Goal: Task Accomplishment & Management: Manage account settings

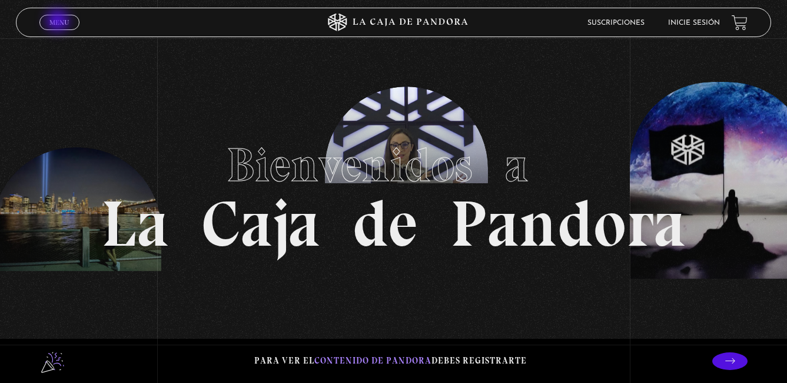
click at [59, 22] on span "Menu" at bounding box center [58, 22] width 19 height 7
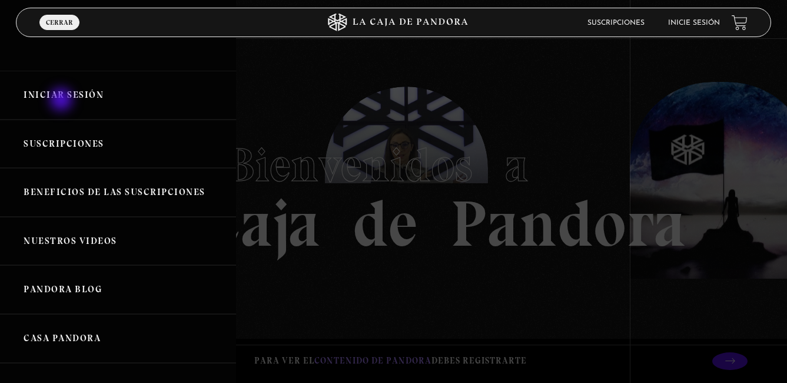
click at [62, 101] on link "Iniciar Sesión" at bounding box center [118, 95] width 236 height 49
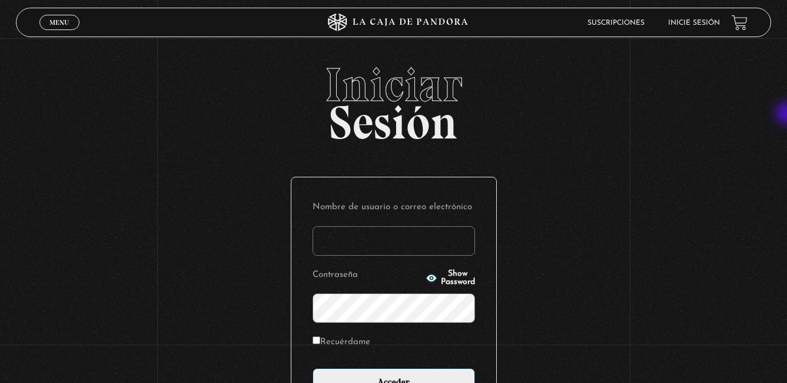
type input "samantha.borbon@gmail.com"
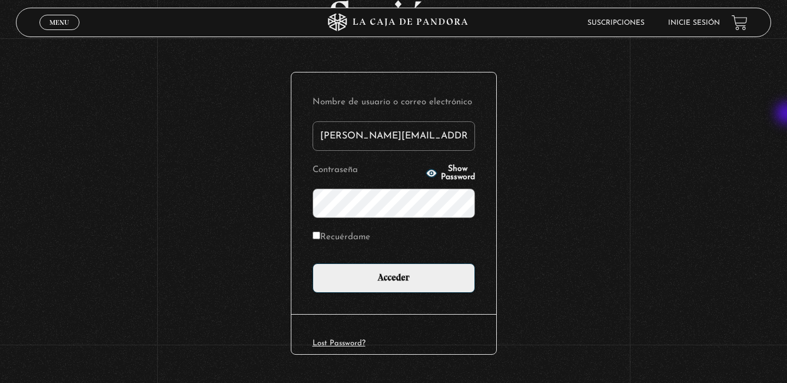
scroll to position [105, 0]
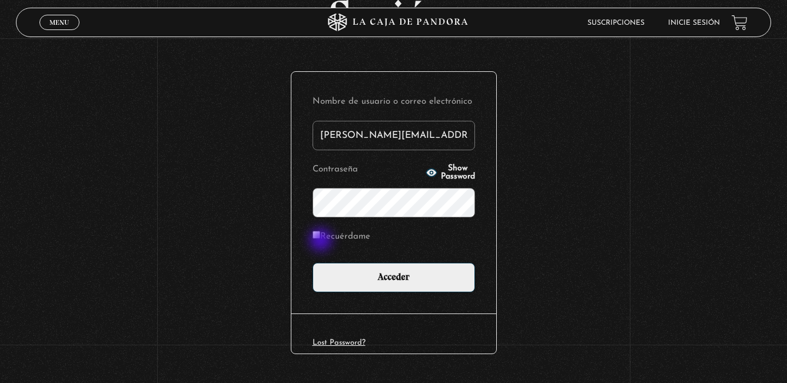
click at [322, 241] on label "Recuérdame" at bounding box center [342, 237] width 58 height 18
click at [320, 238] on input "Recuérdame" at bounding box center [317, 235] width 8 height 8
checkbox input "true"
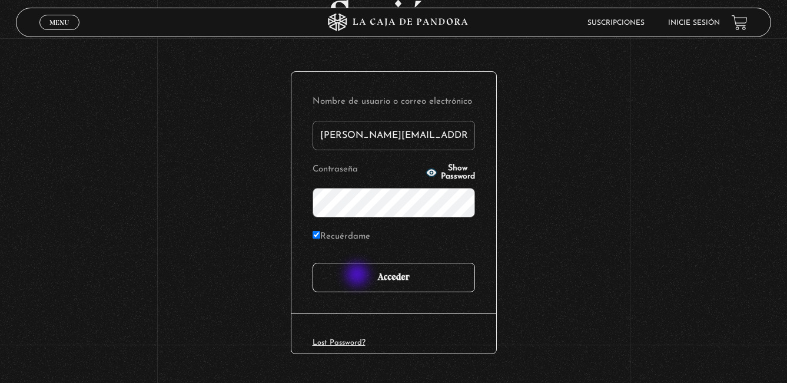
click at [358, 275] on input "Acceder" at bounding box center [394, 277] width 162 height 29
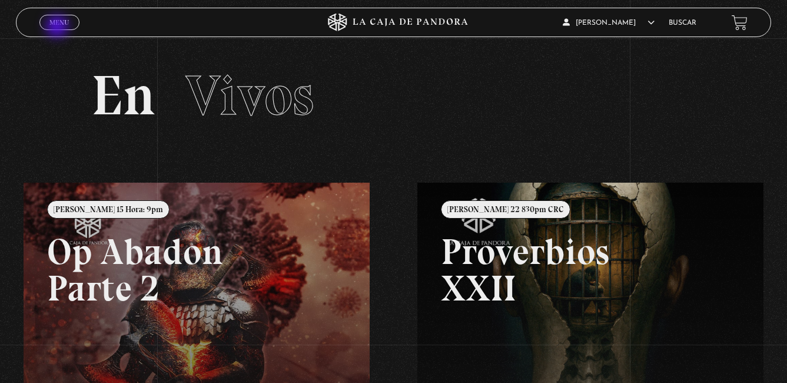
click at [58, 28] on link "Menu Cerrar" at bounding box center [59, 22] width 40 height 15
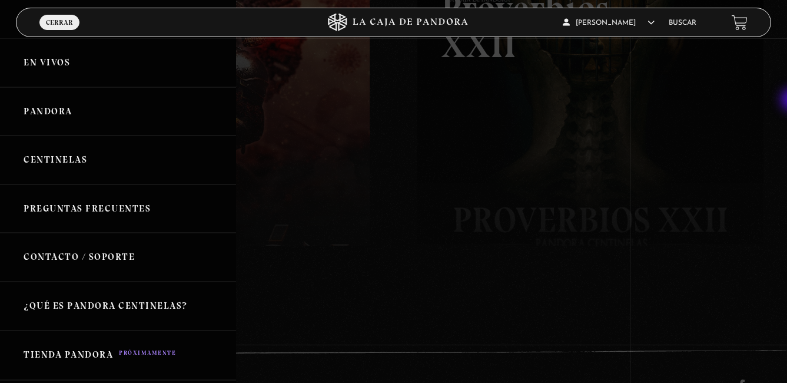
scroll to position [286, 0]
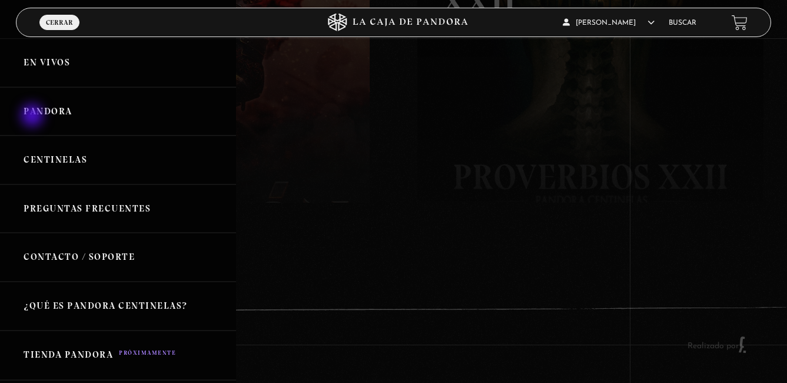
click at [34, 117] on link "Pandora" at bounding box center [118, 111] width 236 height 49
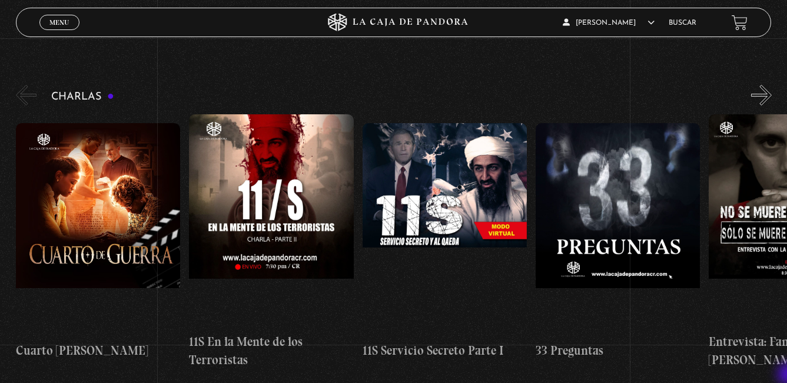
scroll to position [188, 0]
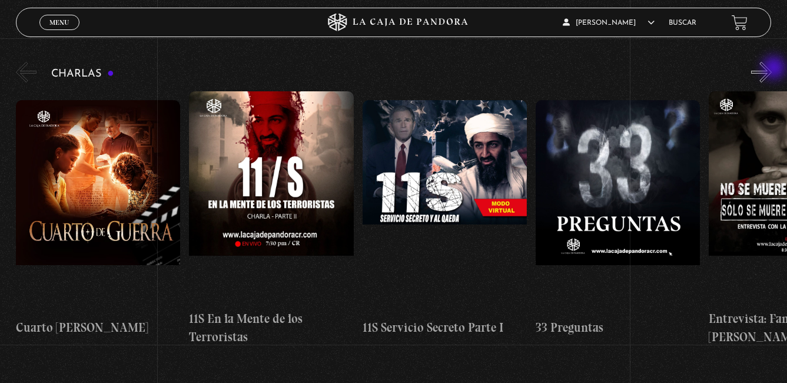
click at [772, 69] on button "»" at bounding box center [761, 72] width 21 height 21
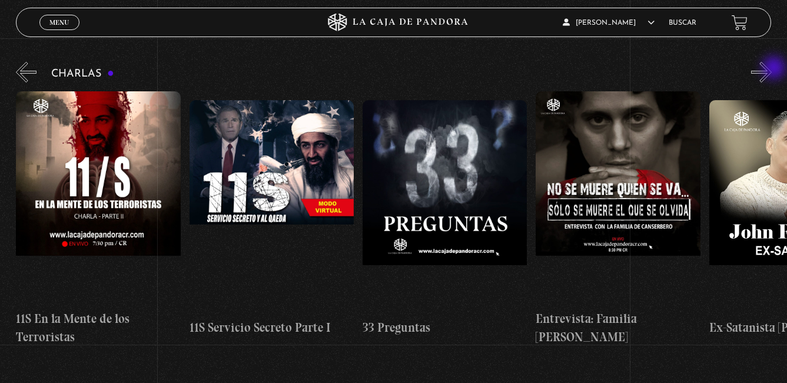
click at [772, 69] on button "»" at bounding box center [761, 72] width 21 height 21
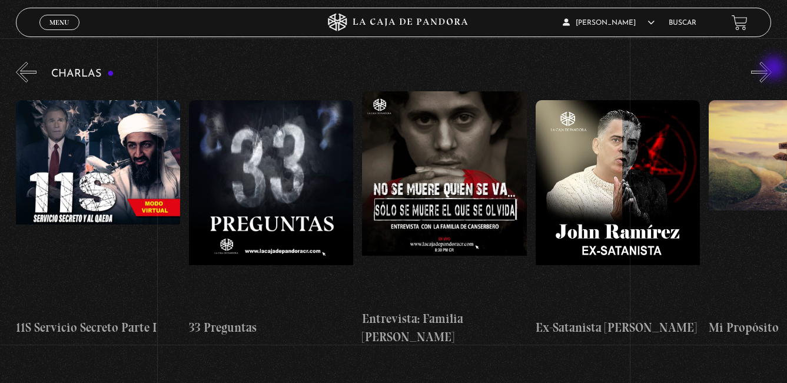
click at [772, 69] on button "»" at bounding box center [761, 72] width 21 height 21
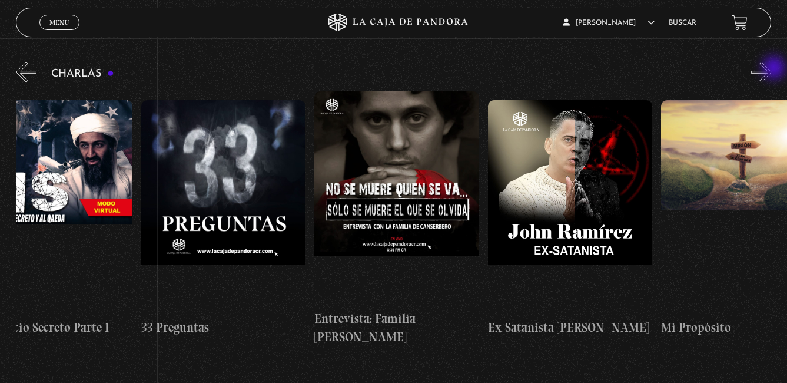
scroll to position [0, 433]
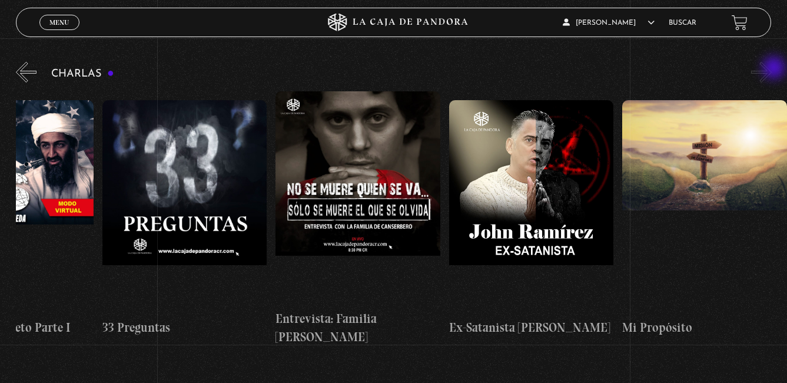
click at [772, 69] on button "»" at bounding box center [761, 72] width 21 height 21
click at [766, 76] on button "»" at bounding box center [761, 72] width 21 height 21
click at [770, 74] on button "»" at bounding box center [761, 72] width 21 height 21
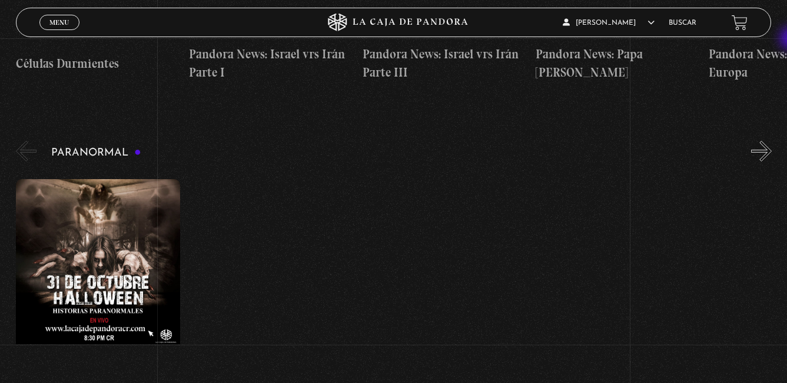
scroll to position [1101, 0]
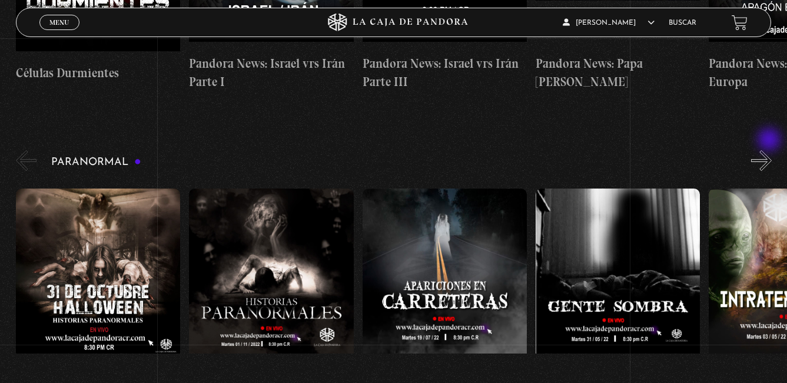
click at [770, 150] on button "»" at bounding box center [761, 160] width 21 height 21
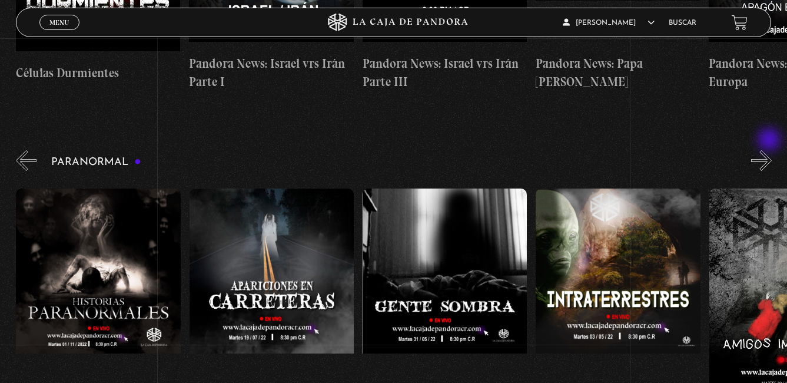
click at [770, 150] on button "»" at bounding box center [761, 160] width 21 height 21
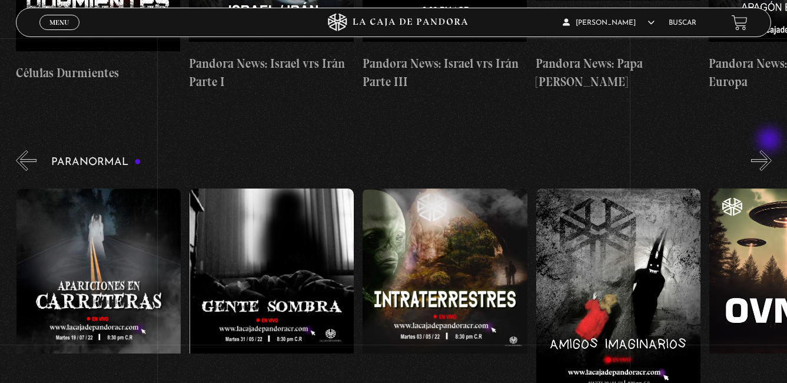
scroll to position [0, 347]
click at [770, 150] on button "»" at bounding box center [761, 160] width 21 height 21
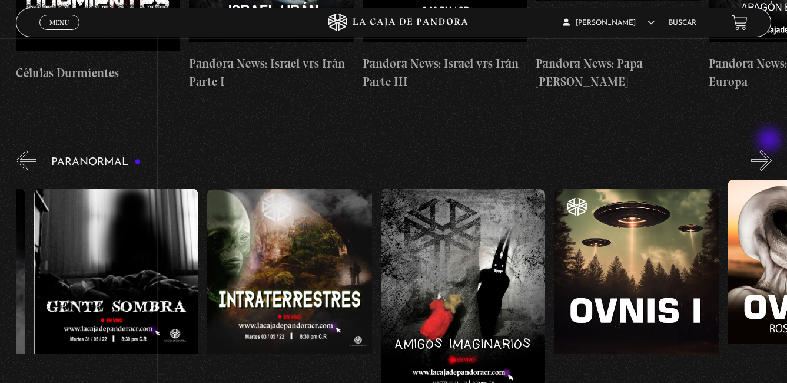
scroll to position [0, 520]
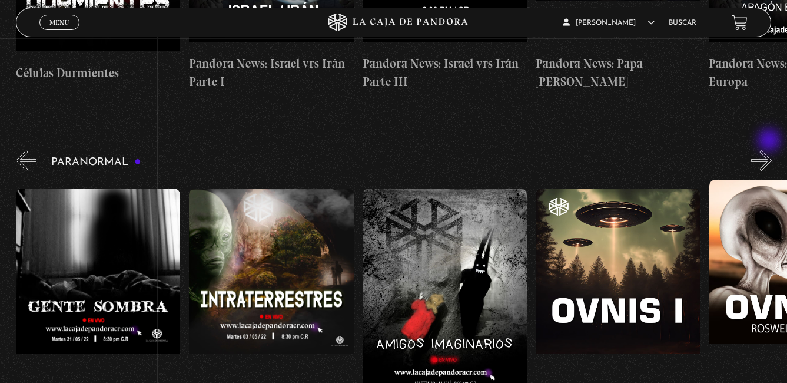
click at [770, 150] on button "»" at bounding box center [761, 160] width 21 height 21
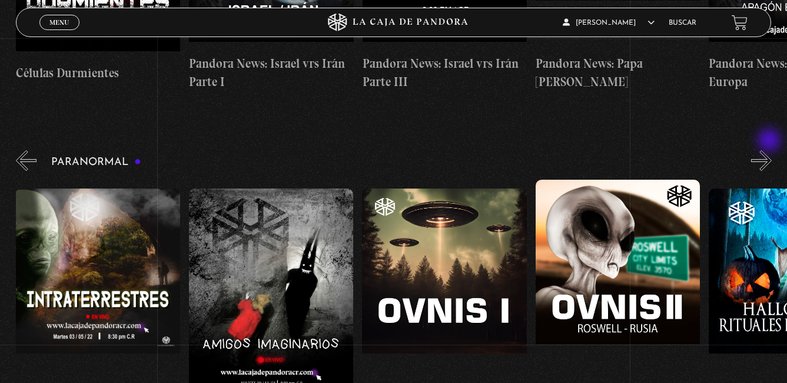
click at [770, 150] on button "»" at bounding box center [761, 160] width 21 height 21
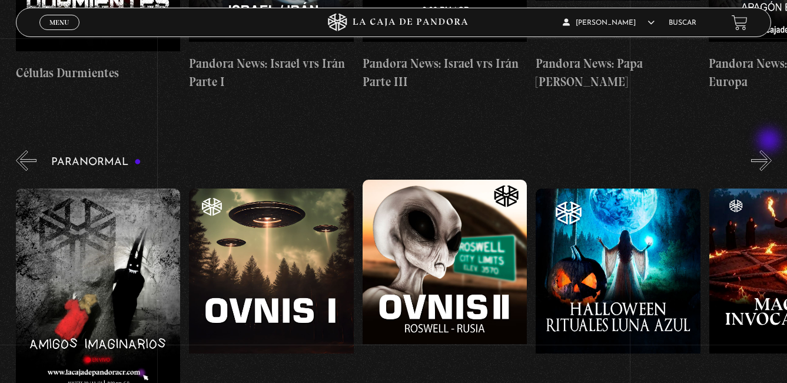
scroll to position [0, 866]
click at [770, 150] on button "»" at bounding box center [761, 160] width 21 height 21
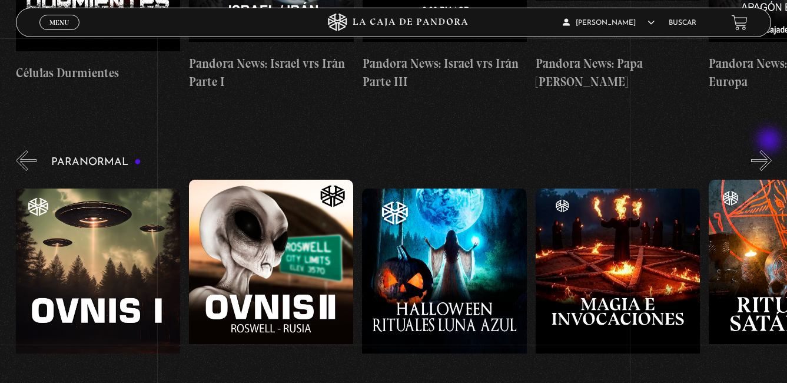
click at [770, 150] on button "»" at bounding box center [761, 160] width 21 height 21
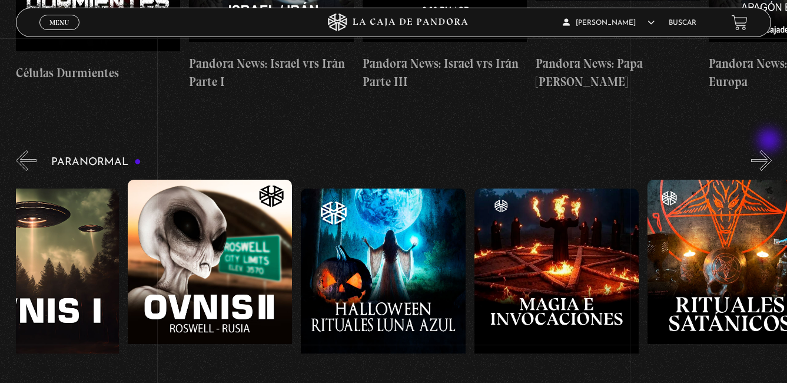
scroll to position [0, 1127]
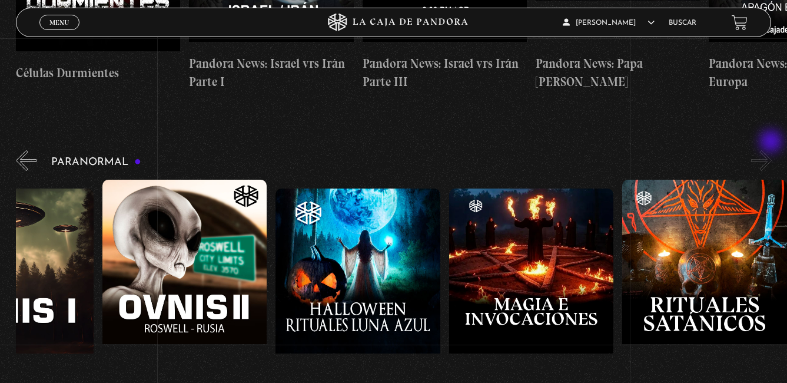
click at [772, 150] on button "»" at bounding box center [761, 160] width 21 height 21
click at [28, 150] on button "«" at bounding box center [26, 160] width 21 height 21
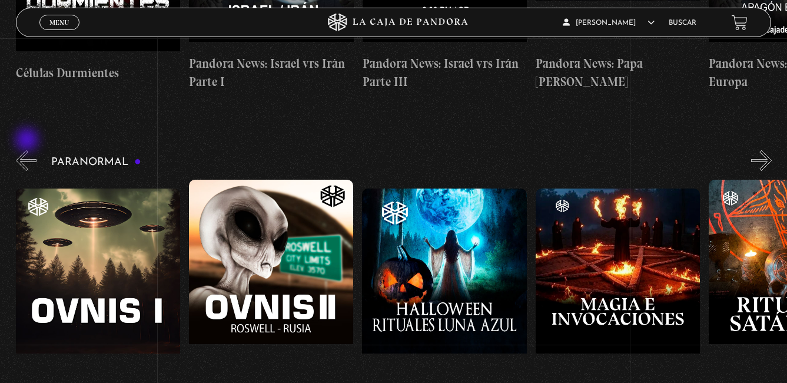
click at [28, 150] on button "«" at bounding box center [26, 160] width 21 height 21
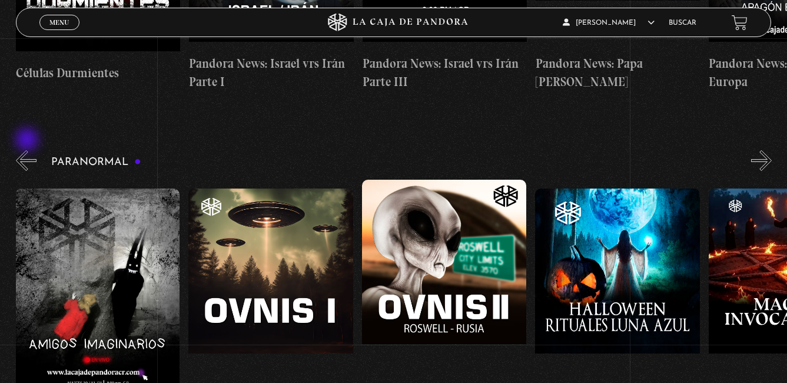
click at [28, 150] on button "«" at bounding box center [26, 160] width 21 height 21
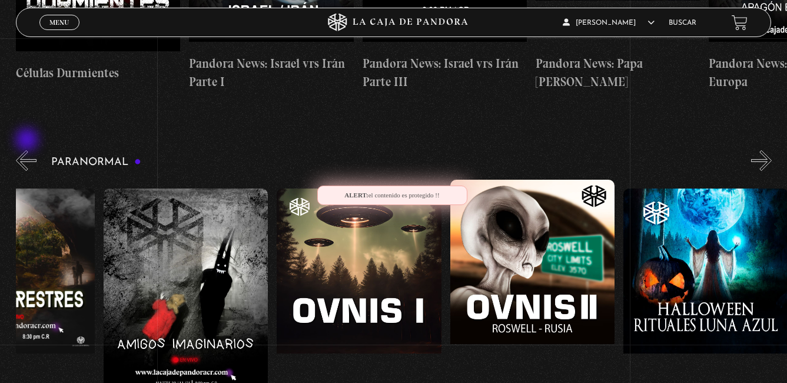
click at [28, 150] on button "«" at bounding box center [26, 160] width 21 height 21
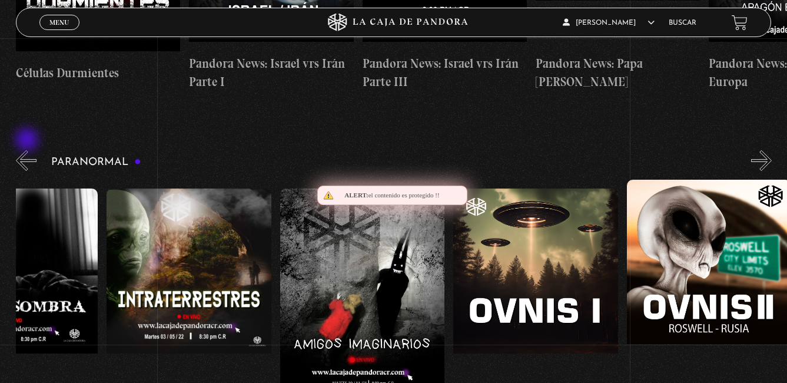
scroll to position [0, 347]
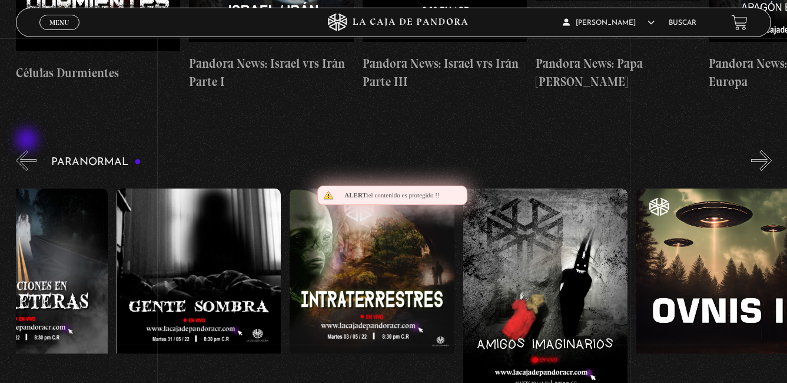
click at [28, 150] on button "«" at bounding box center [26, 160] width 21 height 21
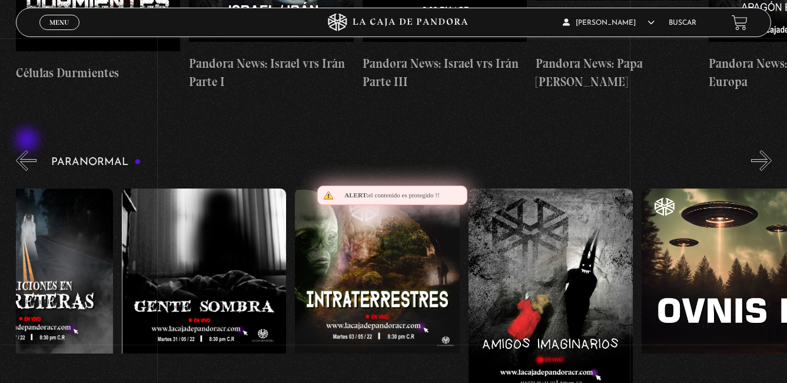
click at [28, 150] on button "«" at bounding box center [26, 160] width 21 height 21
